Goal: Check status

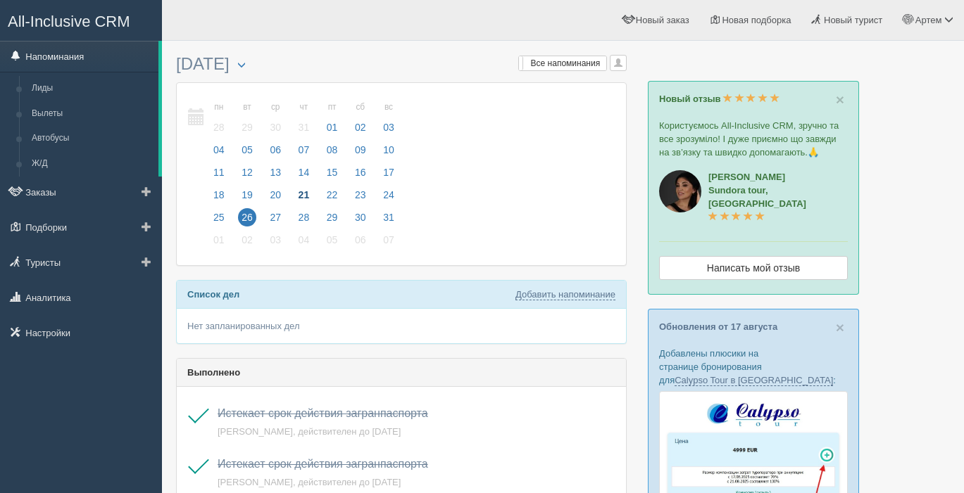
click at [70, 53] on link "Напоминания" at bounding box center [79, 56] width 158 height 31
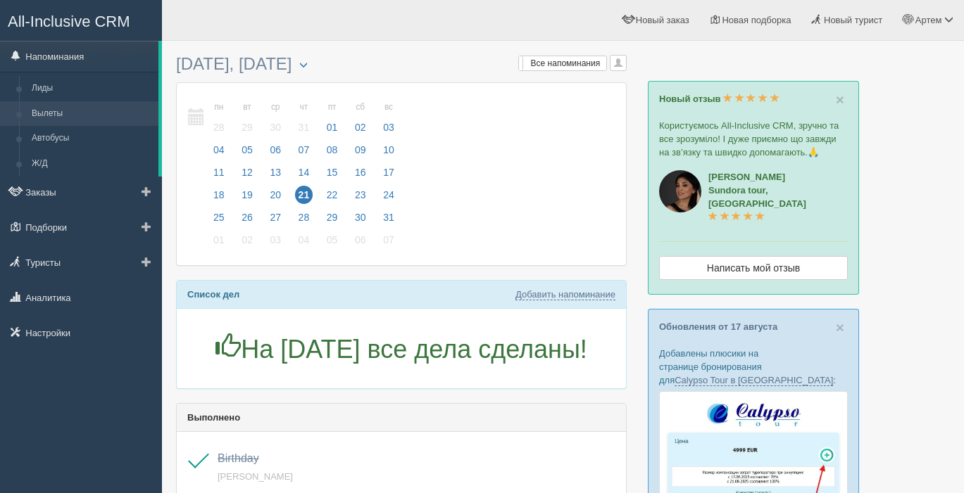
click at [47, 115] on link "Вылеты" at bounding box center [91, 113] width 133 height 25
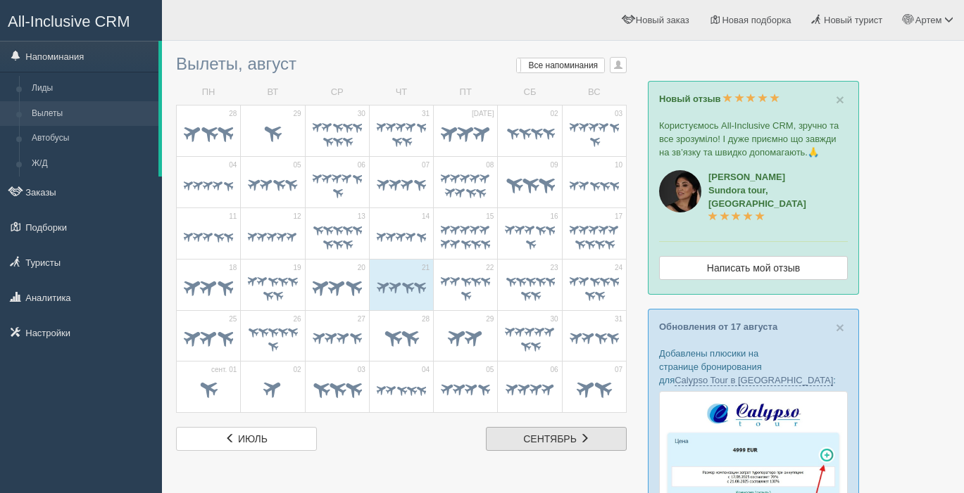
click at [552, 443] on span "сентябрь" at bounding box center [549, 439] width 53 height 11
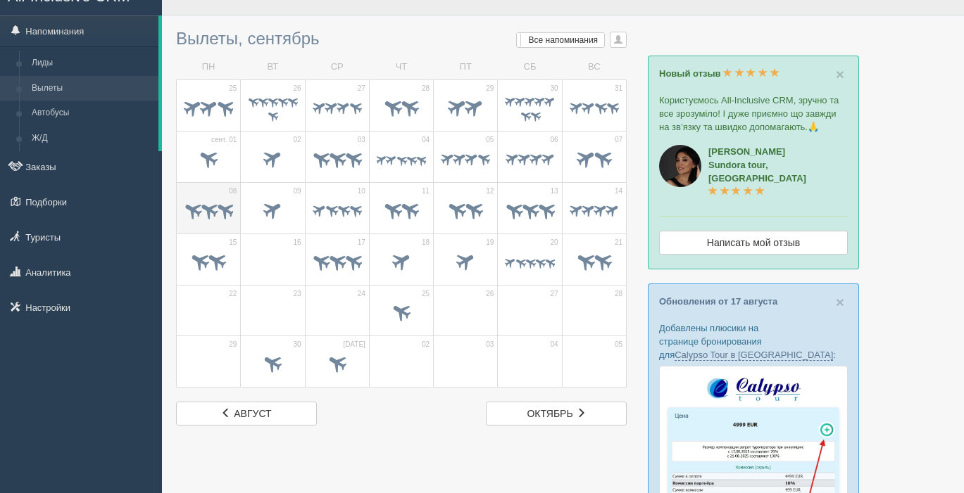
scroll to position [27, 0]
